Goal: Ask a question: Seek information or help from site administrators or community

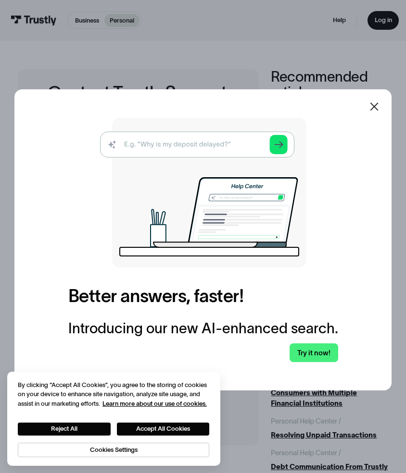
click at [32, 175] on input "Email" at bounding box center [83, 166] width 103 height 18
click at [32, 153] on label "Email" at bounding box center [83, 149] width 103 height 7
click at [32, 175] on input "Email" at bounding box center [83, 166] width 103 height 18
click at [32, 153] on label "Email" at bounding box center [83, 149] width 103 height 7
click at [32, 175] on input "Email" at bounding box center [83, 166] width 103 height 18
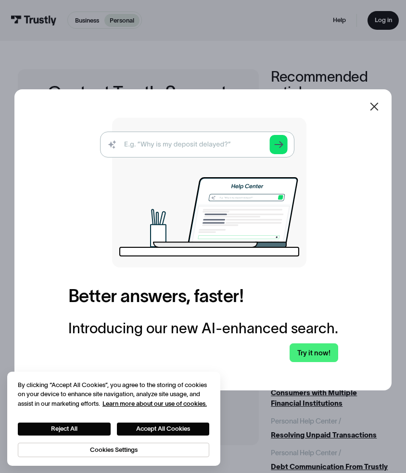
click at [32, 153] on label "Email" at bounding box center [83, 149] width 103 height 7
click at [32, 175] on input "Email" at bounding box center [83, 166] width 103 height 18
click at [175, 428] on button "Accept All Cookies" at bounding box center [163, 429] width 93 height 13
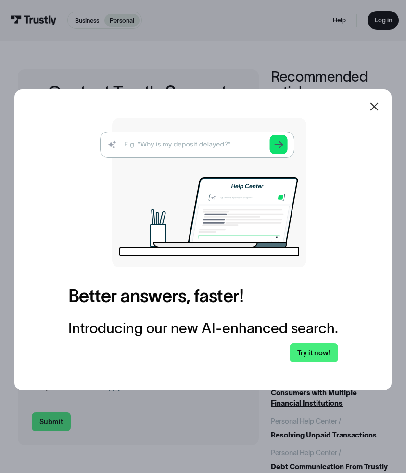
click at [32, 153] on label "Email" at bounding box center [83, 149] width 103 height 7
click at [32, 175] on input "Email" at bounding box center [83, 166] width 103 height 18
click at [76, 175] on input "Email" at bounding box center [83, 166] width 103 height 18
click at [42, 205] on div "Select subject" at bounding box center [61, 199] width 39 height 11
click at [0, 0] on div "Log in" at bounding box center [0, 0] width 0 height 0
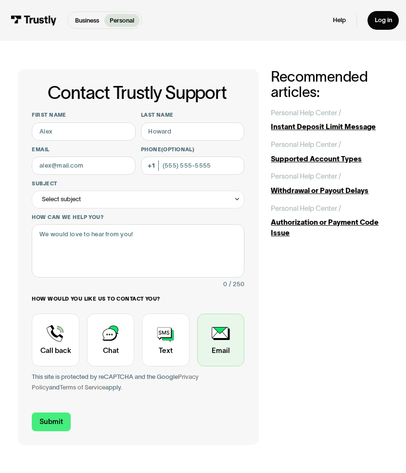
click at [218, 333] on div "Contact Trustly Support" at bounding box center [220, 340] width 47 height 53
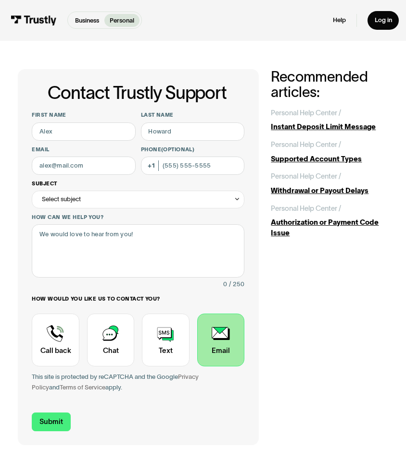
click at [86, 197] on div "Select subject" at bounding box center [138, 200] width 212 height 18
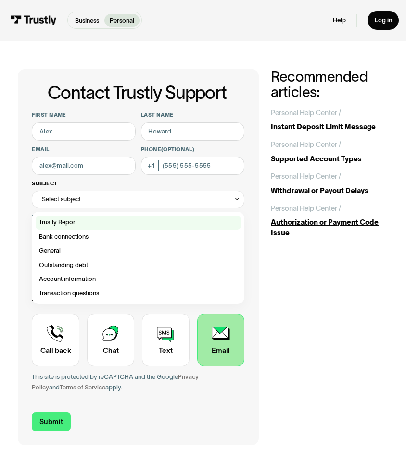
click at [70, 221] on div "Contact Trustly Support" at bounding box center [138, 223] width 205 height 14
type input "**********"
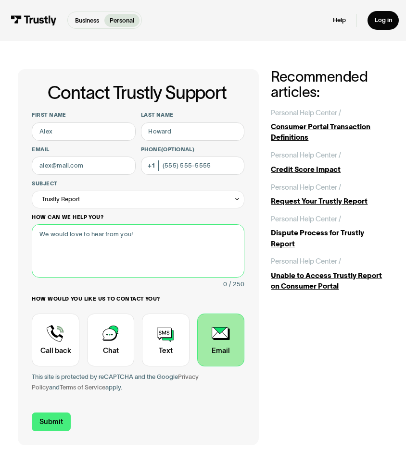
click at [140, 237] on textarea "How can we help you?" at bounding box center [138, 250] width 212 height 53
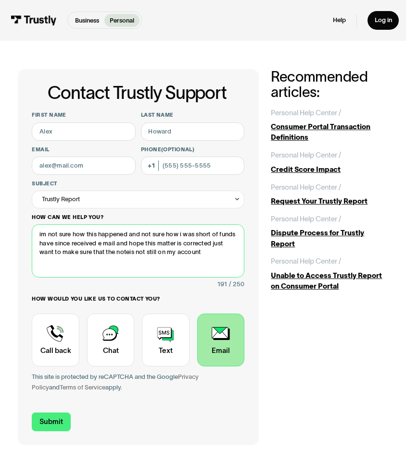
click at [140, 250] on textarea "im not sure how this happened and not sure how i was short of funds have since …" at bounding box center [138, 250] width 212 height 53
click at [142, 251] on textarea "im not sure how this happened and not sure how i was short of funds have since …" at bounding box center [138, 250] width 212 height 53
click at [215, 253] on textarea "im not sure how this happened and not sure how i was short of funds have since …" at bounding box center [138, 250] width 212 height 53
click at [178, 261] on textarea "im not sure how this happened and not sure how i was short of funds have since …" at bounding box center [138, 250] width 212 height 53
click at [41, 270] on textarea "im not sure how this happened and not sure how i was short of funds have since …" at bounding box center [138, 250] width 212 height 53
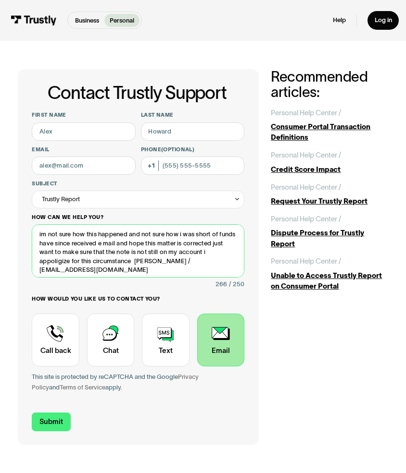
click at [110, 271] on textarea "im not sure how this happened and not sure how i was short of funds have since …" at bounding box center [138, 250] width 212 height 53
type textarea "im not sure how this happened and not sure how i was short of funds have since …"
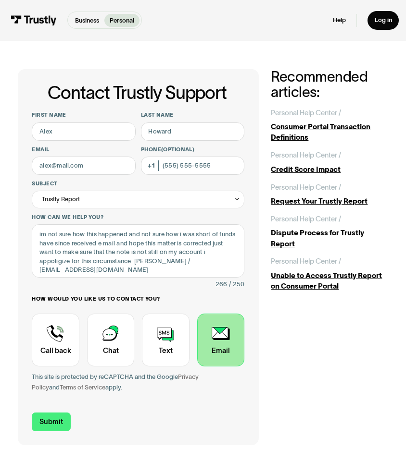
click at [222, 333] on div "Contact Trustly Support" at bounding box center [220, 340] width 47 height 53
click at [52, 420] on input "Submit" at bounding box center [51, 422] width 39 height 19
